Goal: Task Accomplishment & Management: Manage account settings

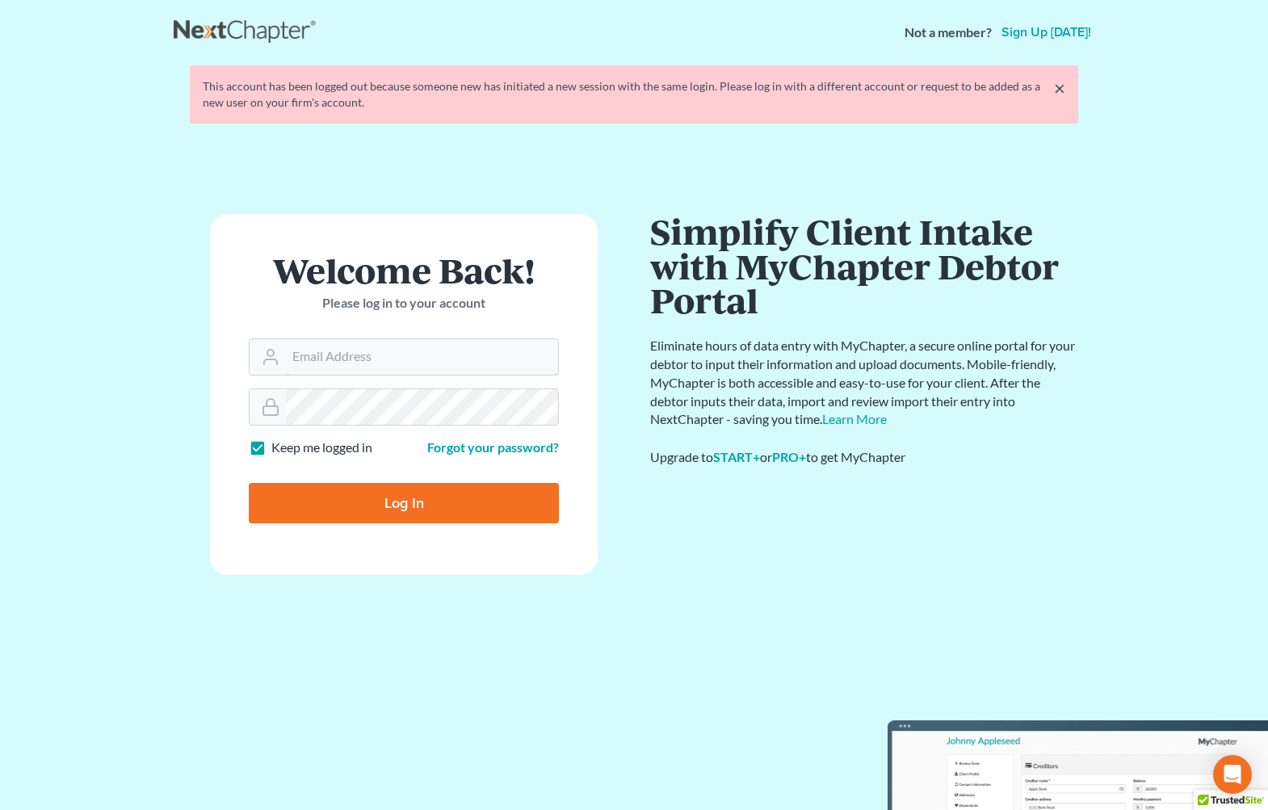
type input "[EMAIL_ADDRESS][DOMAIN_NAME]"
click at [373, 518] on input "Log In" at bounding box center [404, 503] width 310 height 40
type input "Thinking..."
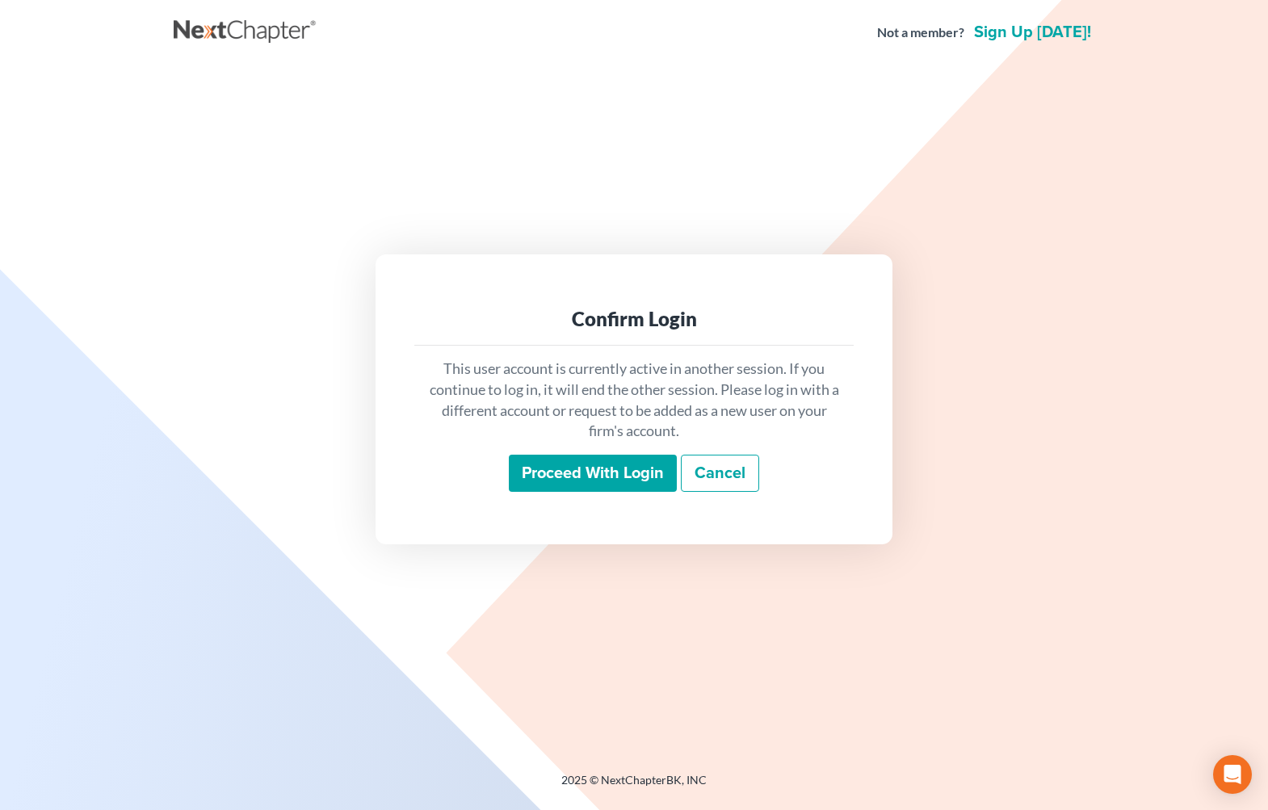
click at [602, 497] on div "This user account is currently active in another session. If you continue to lo…" at bounding box center [633, 425] width 439 height 159
click at [599, 481] on input "Proceed with login" at bounding box center [593, 473] width 168 height 37
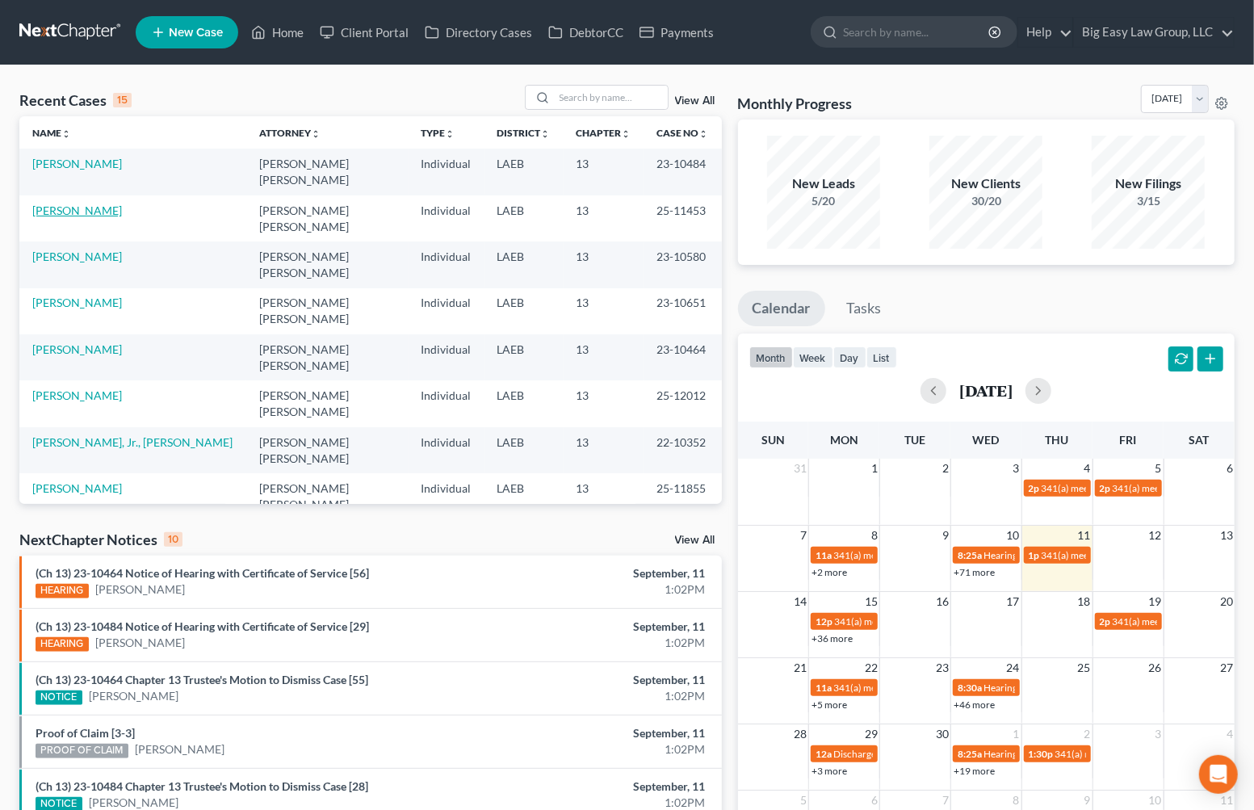
click at [108, 206] on link "Peters, LaQuanda" at bounding box center [77, 211] width 90 height 14
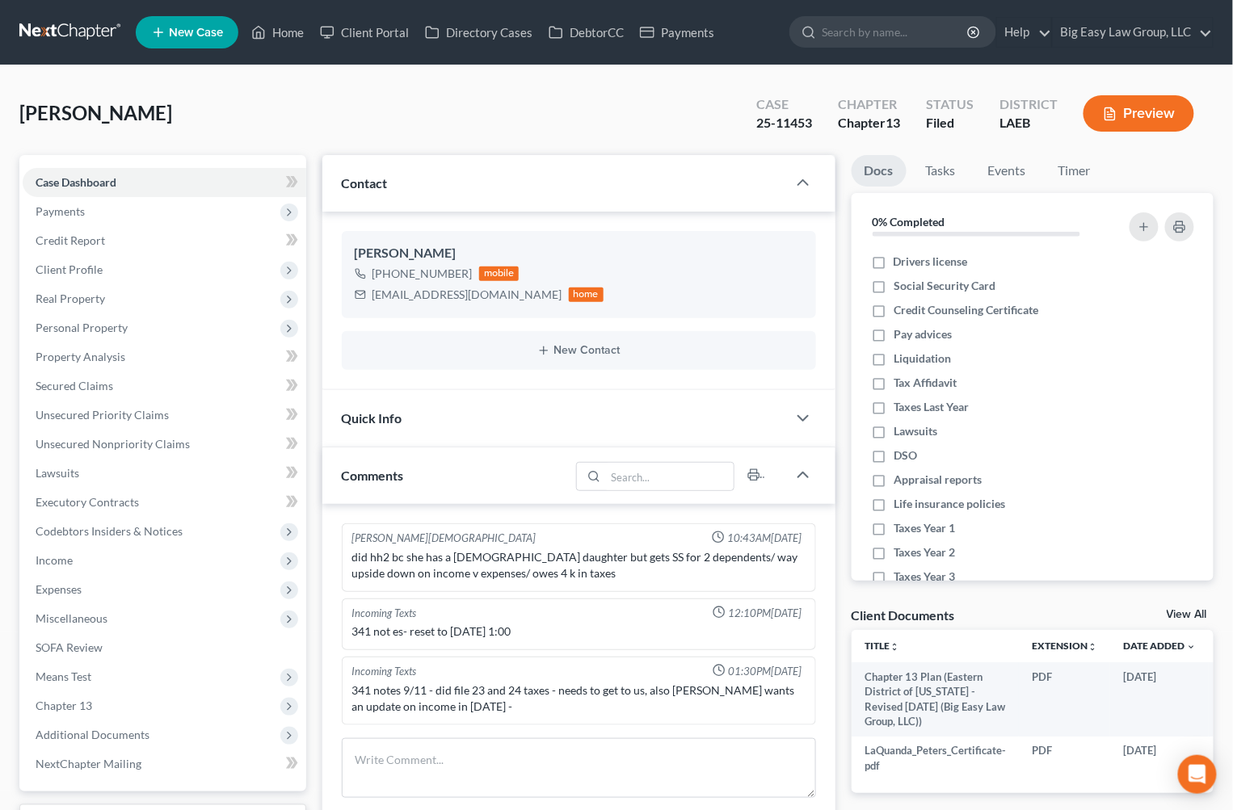
click at [750, 683] on div "341 notes 9/11 - did file 23 and 24 taxes - needs to get to us, also greg wants…" at bounding box center [578, 699] width 453 height 32
click at [641, 698] on div "341 notes 9/11 - did file 23 and 24 taxes - needs to get to us, also greg wants…" at bounding box center [578, 699] width 453 height 32
click at [632, 673] on div "Incoming Texts 01:30PM, 09/11/2025" at bounding box center [579, 671] width 460 height 15
click at [712, 669] on icon at bounding box center [718, 670] width 13 height 13
click at [384, 674] on div "Incoming Texts" at bounding box center [384, 671] width 65 height 15
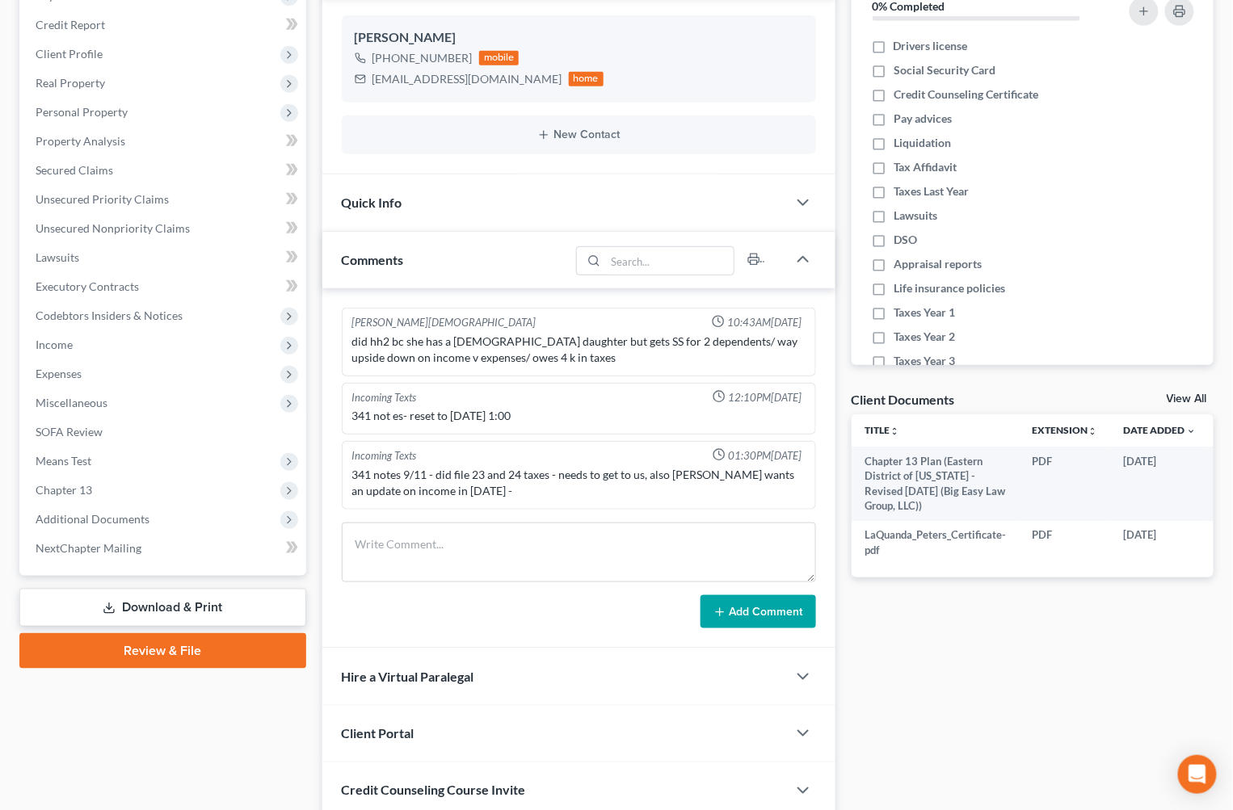
scroll to position [295, 0]
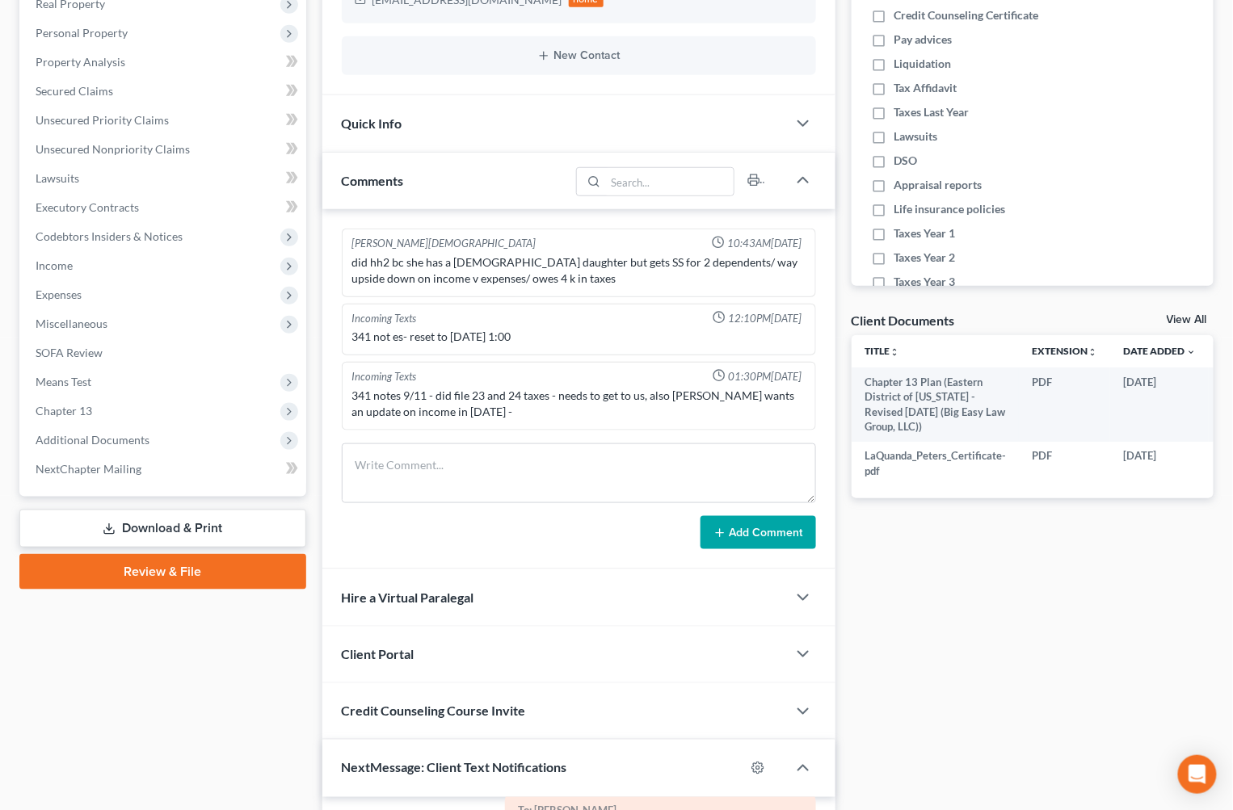
click at [729, 380] on span "01:30PM, 09/11/2025" at bounding box center [766, 376] width 74 height 15
click at [729, 382] on span "01:30PM, 09/11/2025" at bounding box center [766, 376] width 74 height 15
click at [747, 394] on div "341 notes 9/11 - did file 23 and 24 taxes - needs to get to us, also greg wants…" at bounding box center [578, 404] width 453 height 32
click at [744, 396] on div "341 notes 9/11 - did file 23 and 24 taxes - needs to get to us, also greg wants…" at bounding box center [578, 404] width 453 height 32
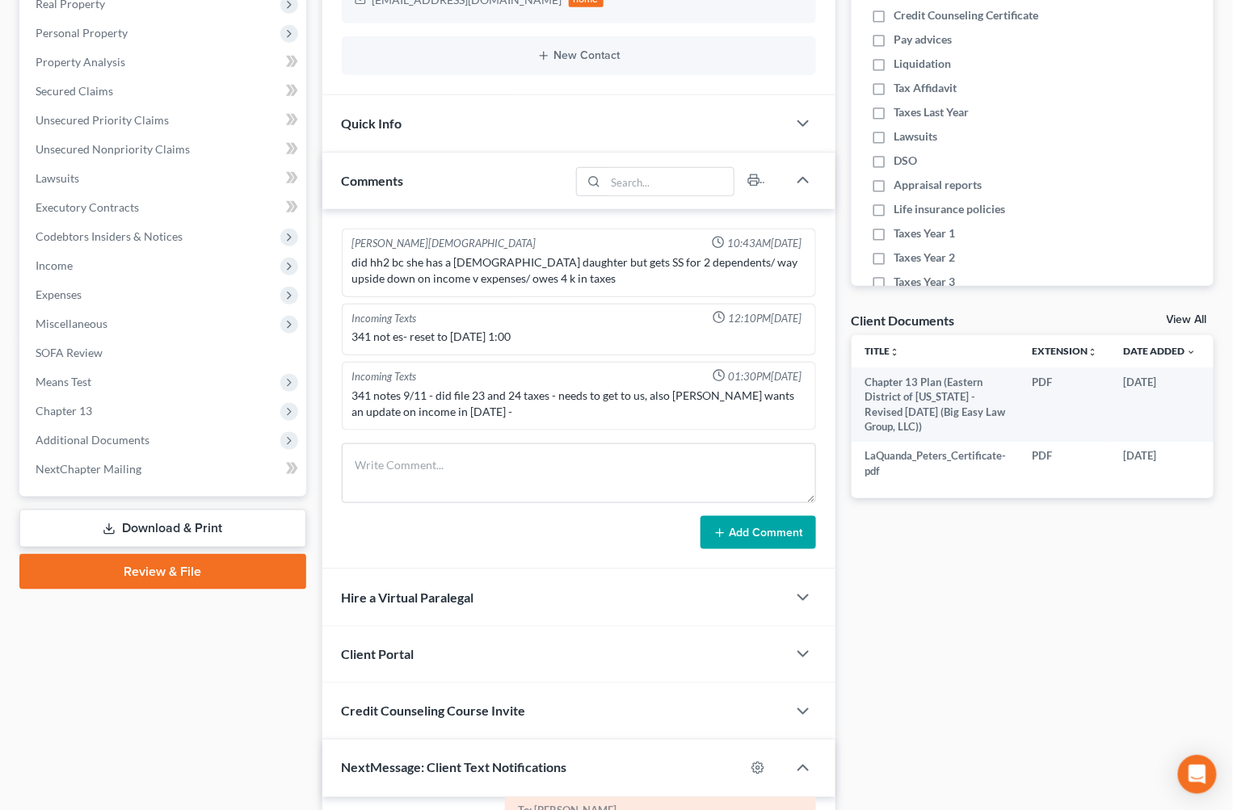
click at [516, 427] on div "Incoming Texts 01:30PM, 09/11/2025 341 notes 9/11 - did file 23 and 24 taxes - …" at bounding box center [579, 396] width 474 height 69
drag, startPoint x: 458, startPoint y: 416, endPoint x: 485, endPoint y: 422, distance: 27.2
click at [458, 416] on div "341 notes 9/11 - did file 23 and 24 taxes - needs to get to us, also greg wants…" at bounding box center [578, 404] width 453 height 32
click at [557, 455] on textarea at bounding box center [579, 473] width 474 height 60
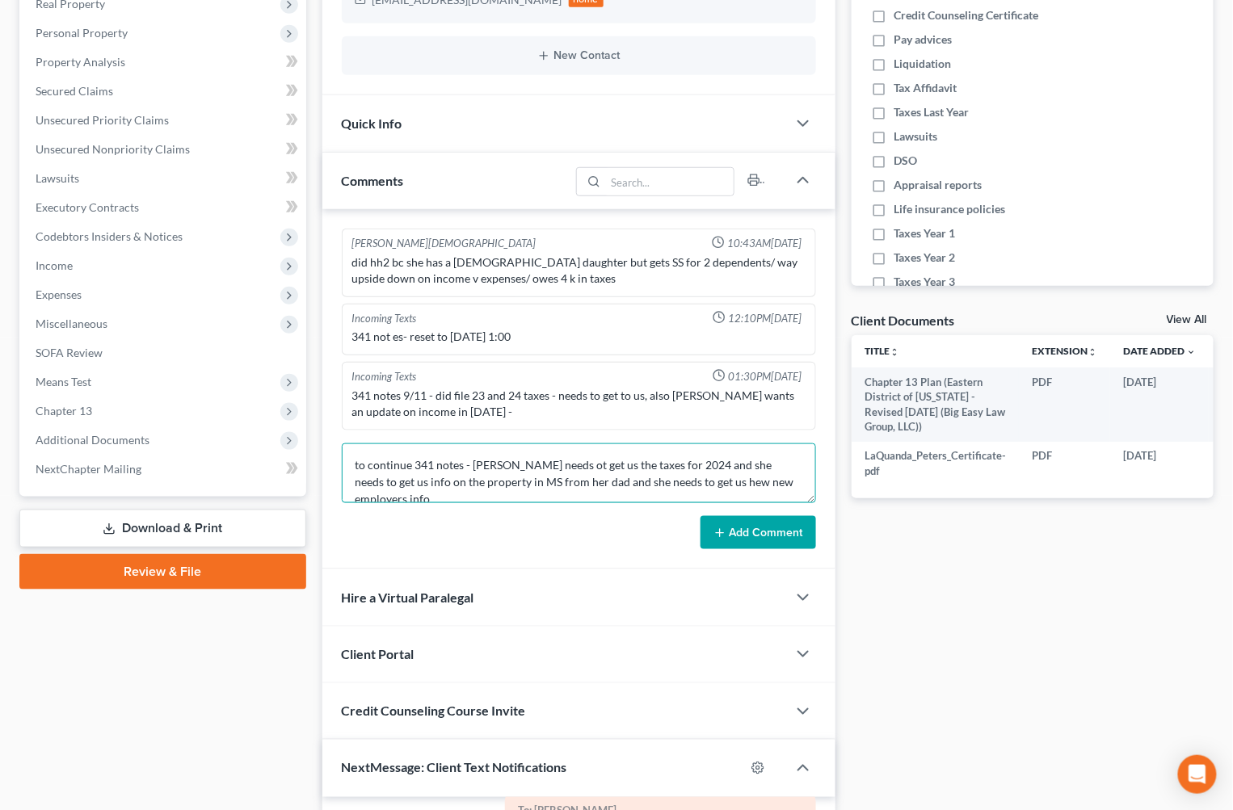
type textarea "to continue 341 notes - laquanda needs ot get us the taxes for 2024 and she nee…"
click at [728, 533] on button "Add Comment" at bounding box center [758, 533] width 116 height 34
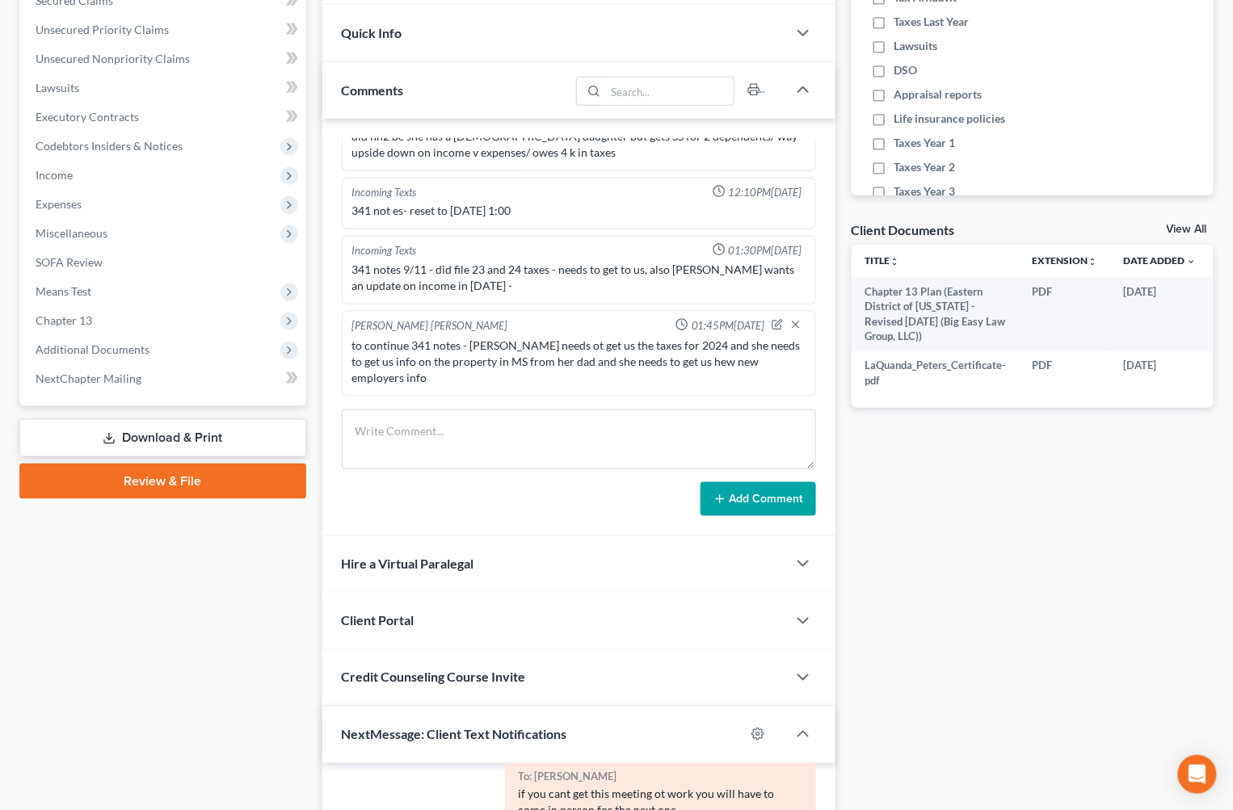
scroll to position [616, 0]
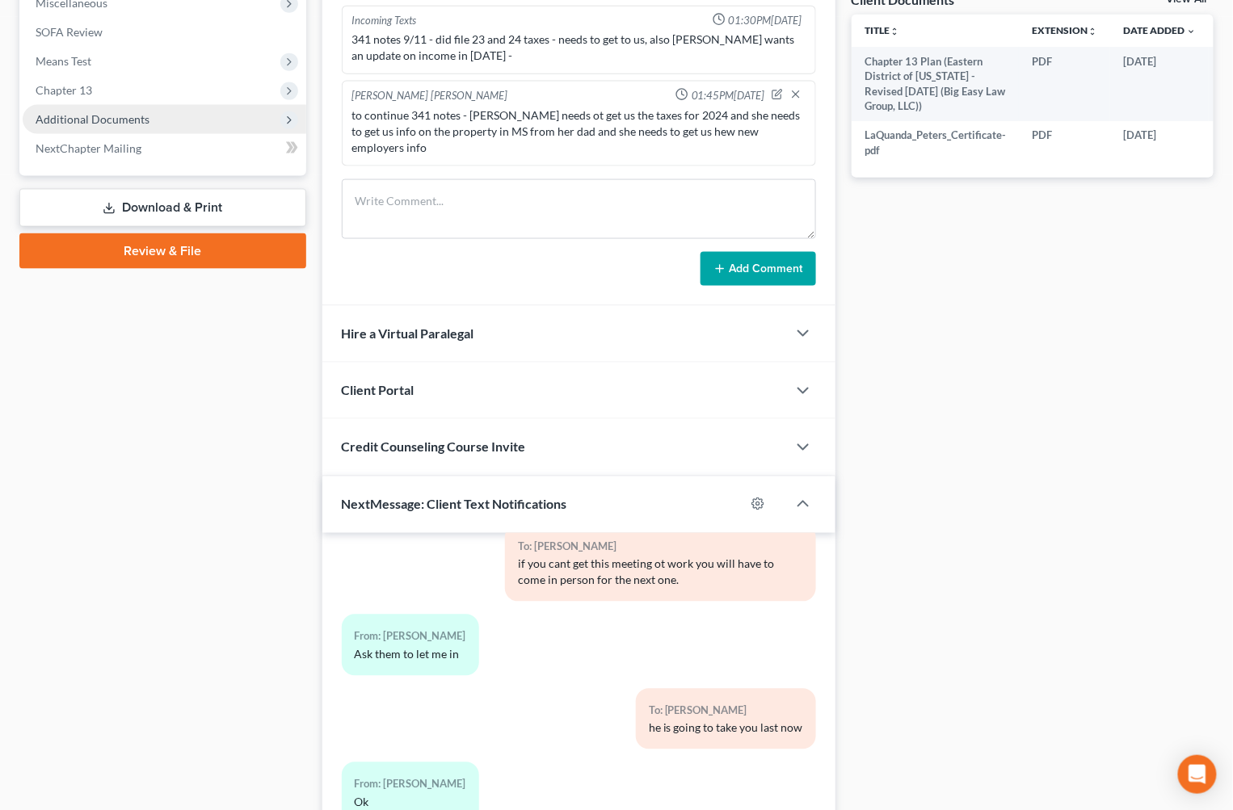
drag, startPoint x: 61, startPoint y: 108, endPoint x: 69, endPoint y: 112, distance: 9.8
click at [61, 108] on span "Additional Documents" at bounding box center [165, 119] width 284 height 29
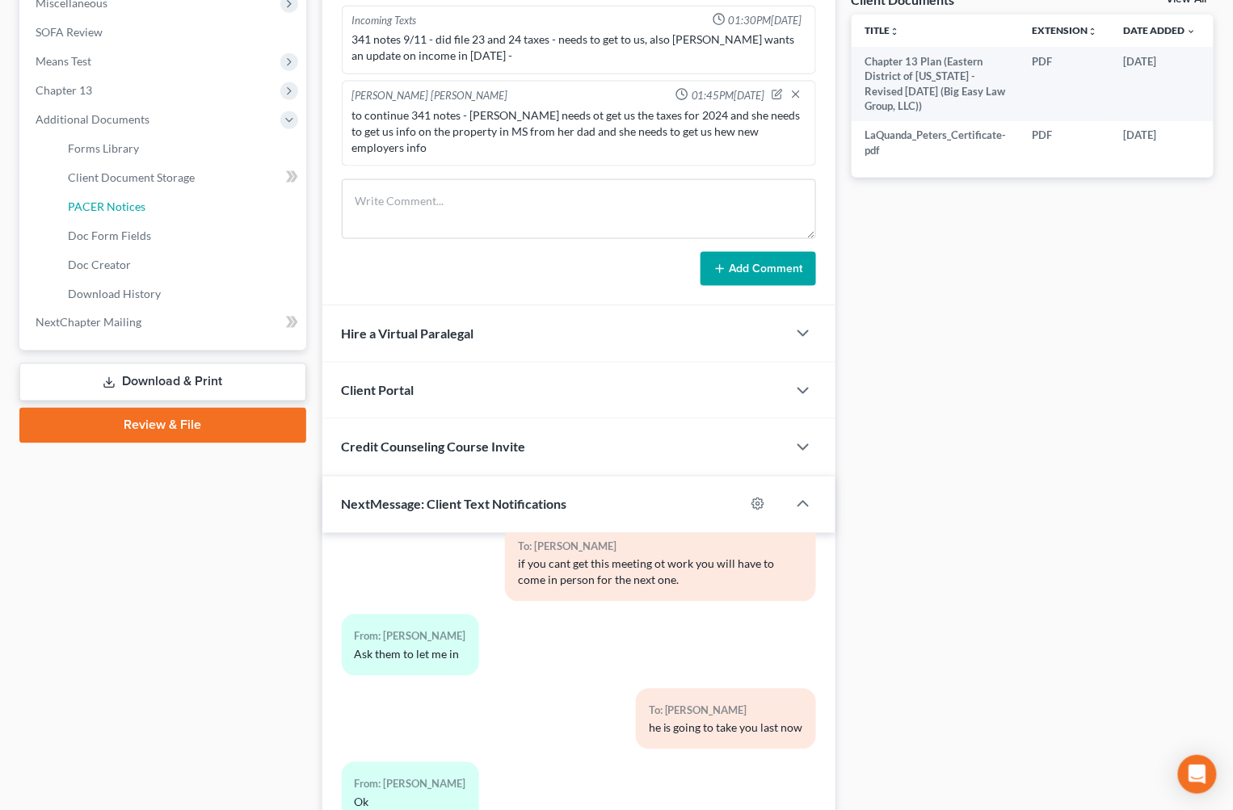
drag, startPoint x: 174, startPoint y: 215, endPoint x: 522, endPoint y: 277, distance: 353.7
click at [174, 216] on link "PACER Notices" at bounding box center [180, 206] width 251 height 29
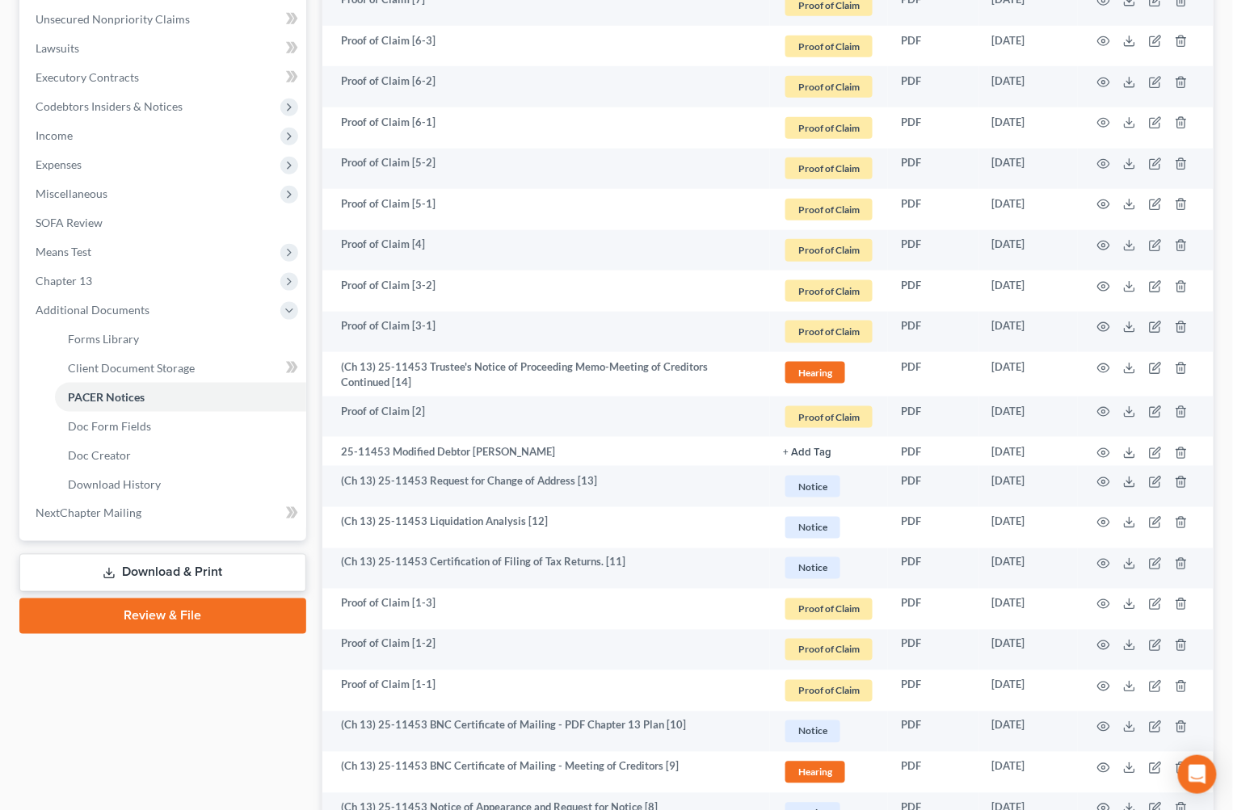
scroll to position [925, 0]
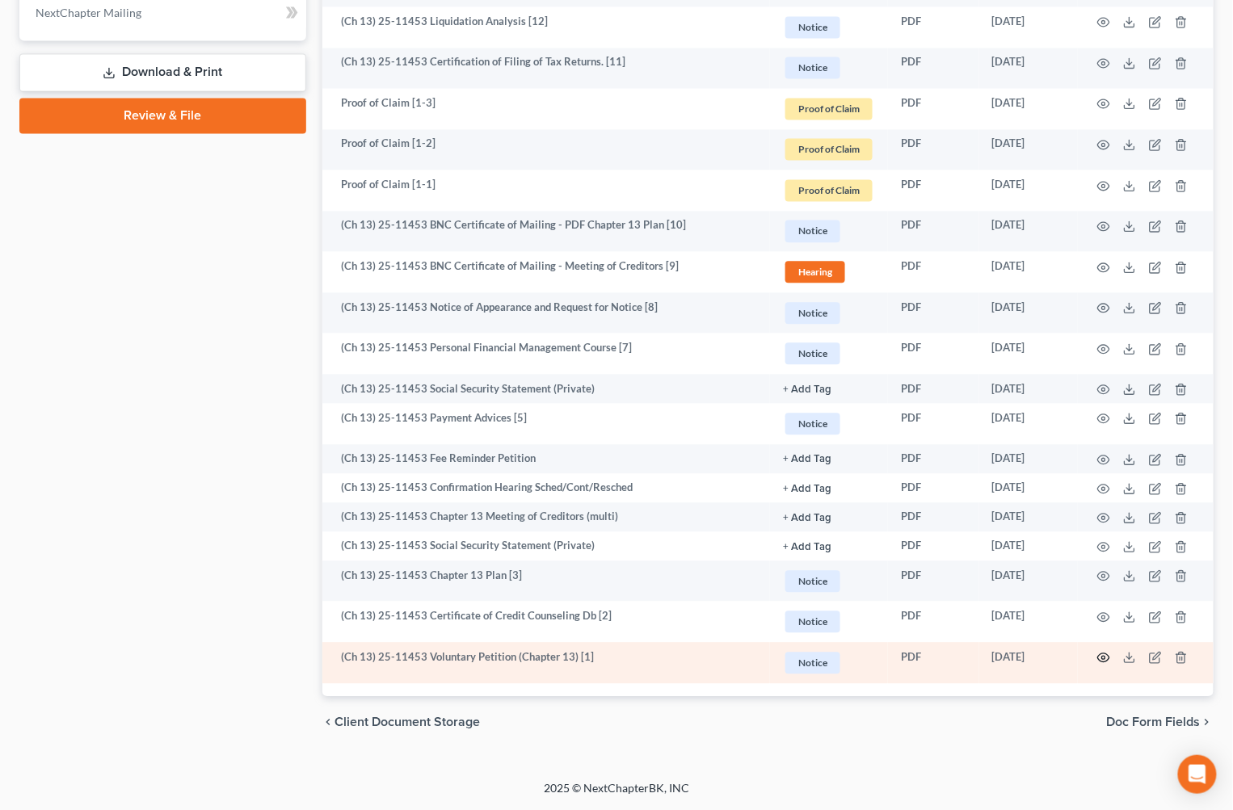
click at [1106, 658] on icon "button" at bounding box center [1103, 658] width 13 height 13
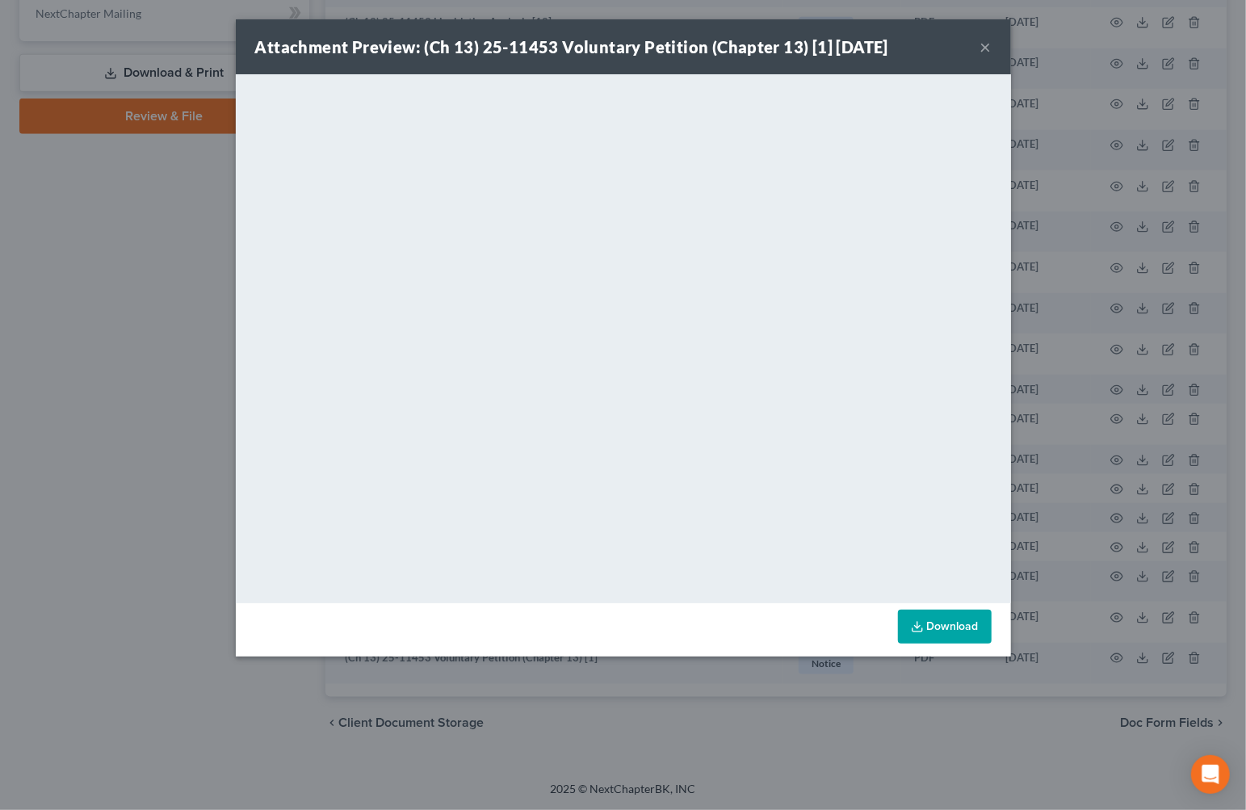
click at [994, 47] on div "Attachment Preview: (Ch 13) 25-11453 Voluntary Petition (Chapter 13) [1] 07/10/…" at bounding box center [623, 46] width 775 height 55
click at [990, 47] on button "×" at bounding box center [986, 46] width 11 height 19
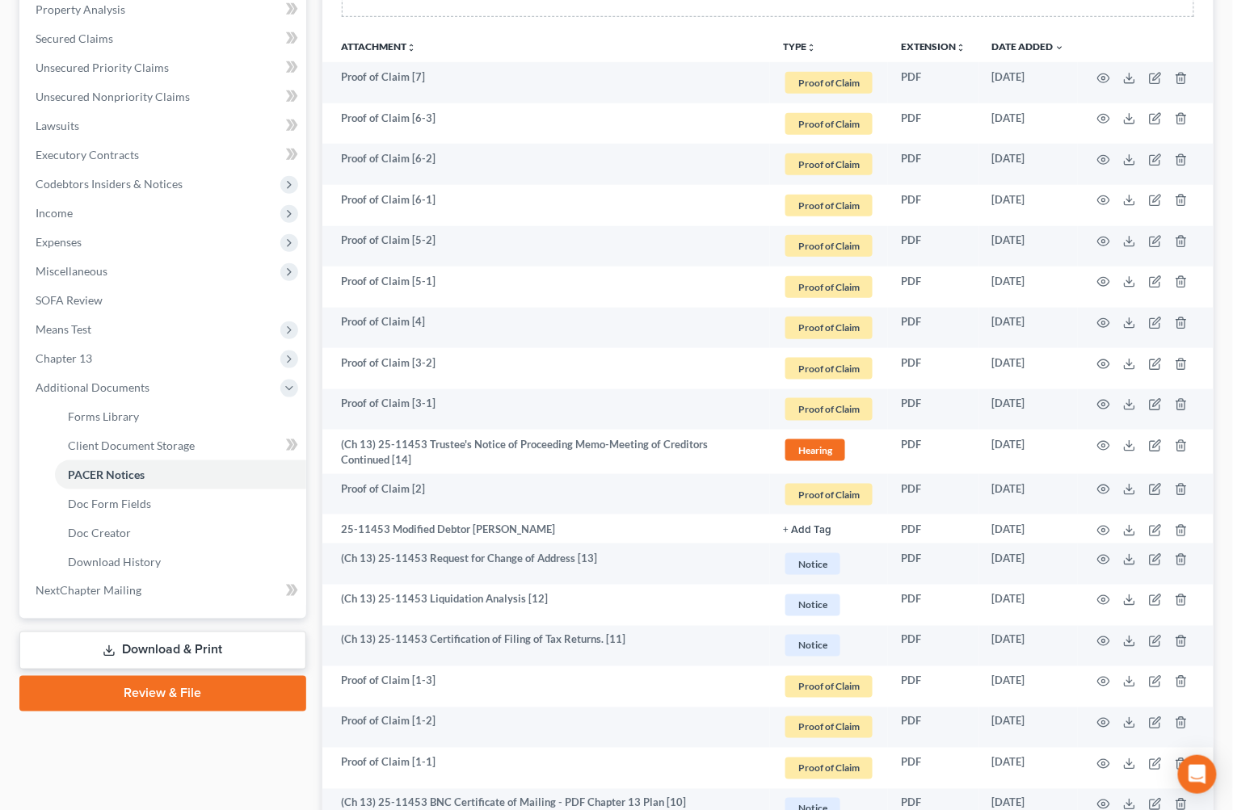
scroll to position [30, 0]
